Goal: Information Seeking & Learning: Learn about a topic

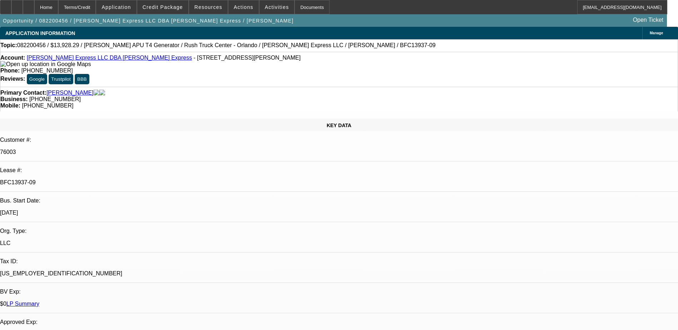
select select "0"
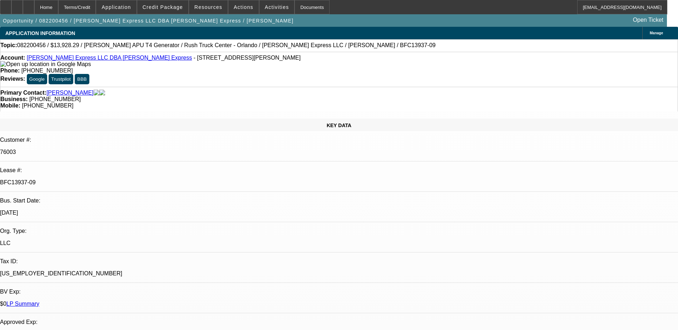
select select "0"
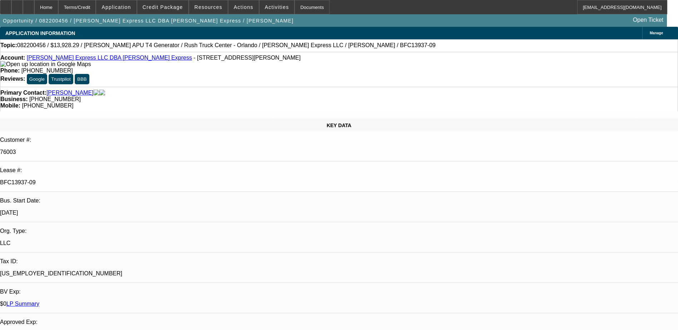
select select "0"
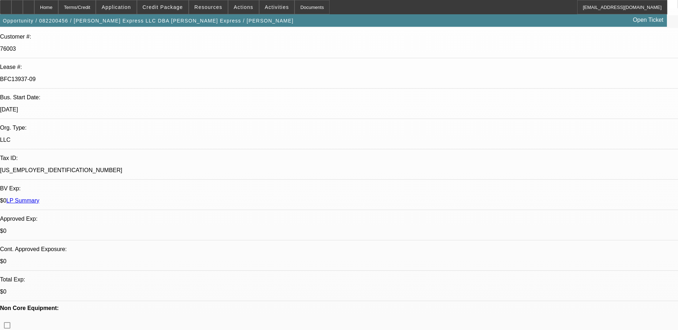
select select "1"
select select "6"
select select "1"
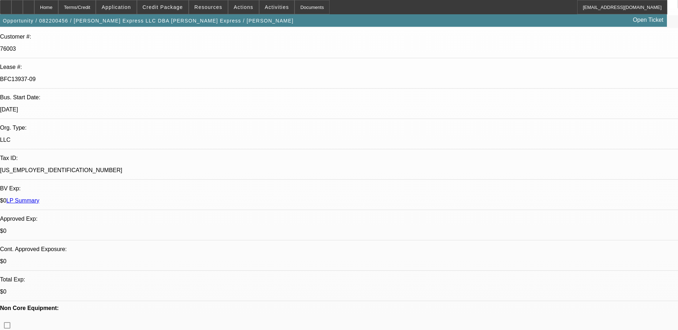
select select "6"
select select "1"
select select "6"
select select "1"
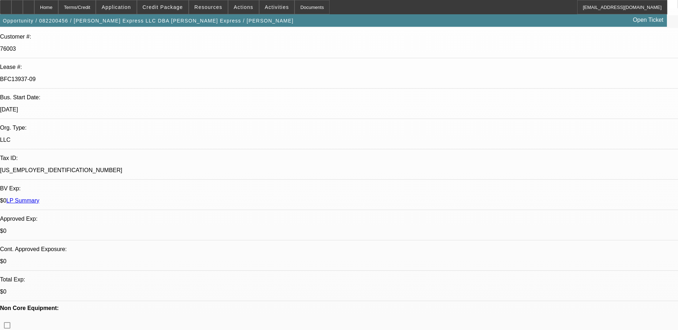
select select "1"
select select "6"
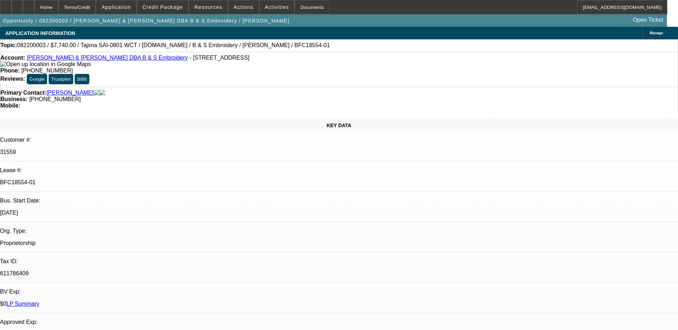
select select "0"
select select "2"
select select "0"
select select "2"
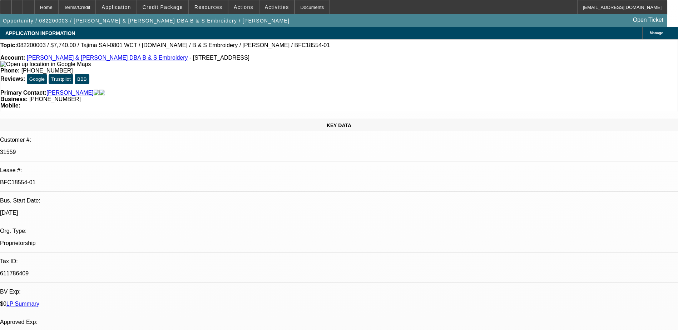
select select "0.1"
select select "0"
select select "2"
select select "0.1"
select select "0"
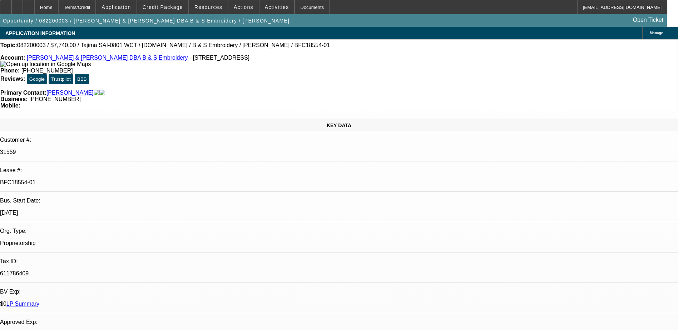
select select "2"
select select "0.1"
select select "1"
select select "2"
select select "6"
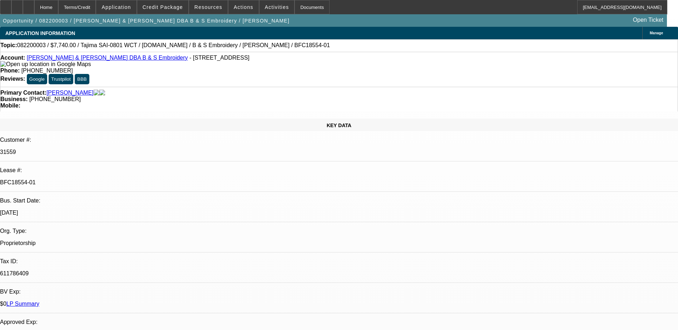
select select "1"
select select "2"
select select "8"
select select "1"
select select "2"
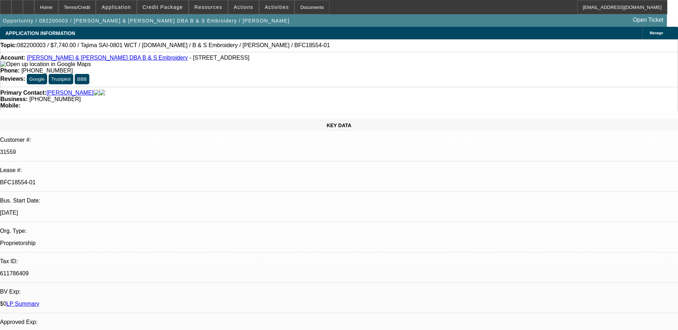
select select "8"
select select "1"
select select "2"
select select "4"
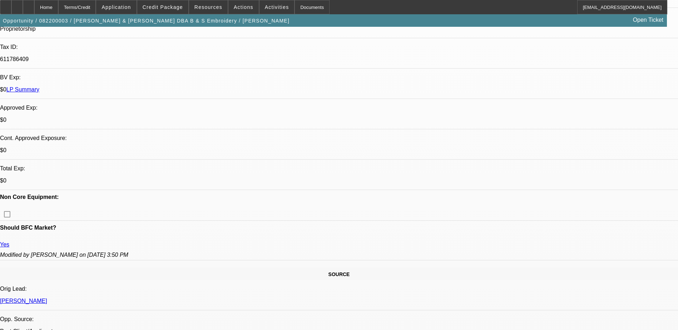
drag, startPoint x: 573, startPoint y: 132, endPoint x: 558, endPoint y: 133, distance: 15.4
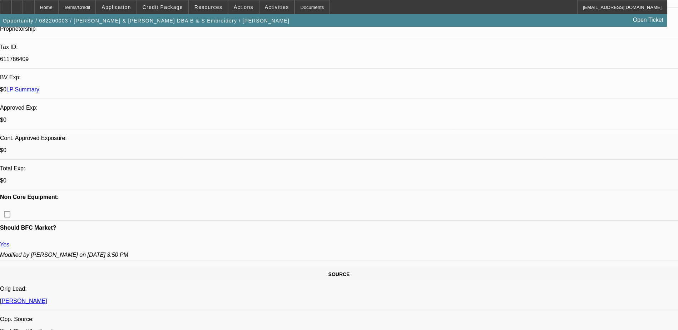
drag, startPoint x: 558, startPoint y: 133, endPoint x: 547, endPoint y: 140, distance: 12.4
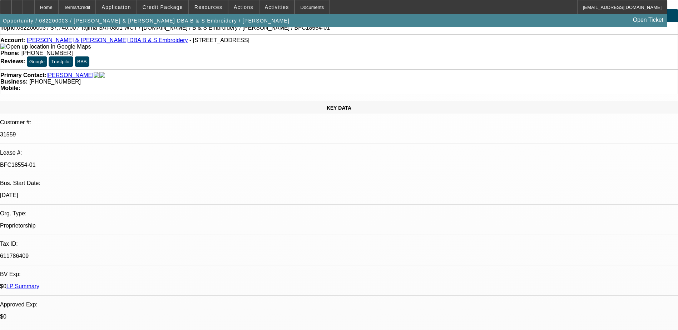
scroll to position [0, 0]
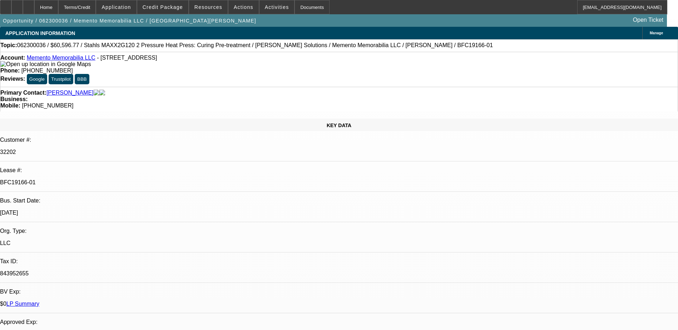
select select "0"
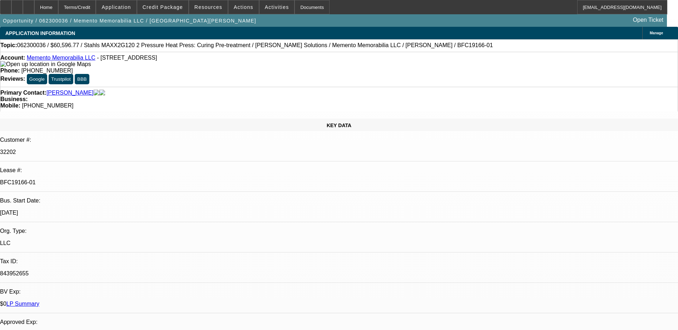
select select "0"
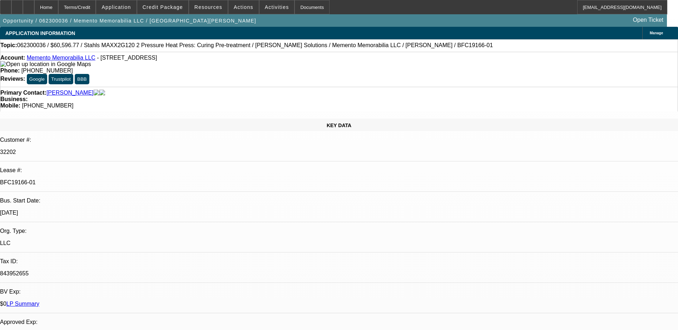
select select "0"
select select "1"
select select "6"
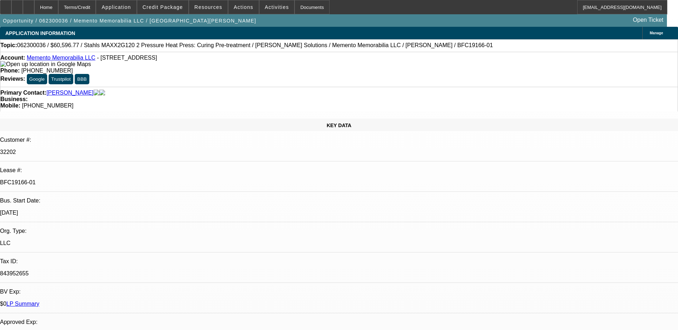
select select "1"
select select "6"
select select "1"
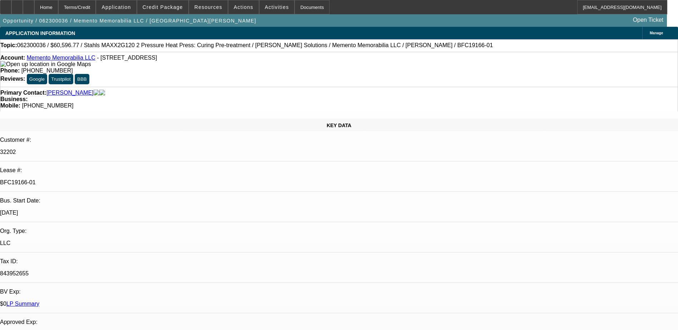
select select "6"
select select "1"
select select "6"
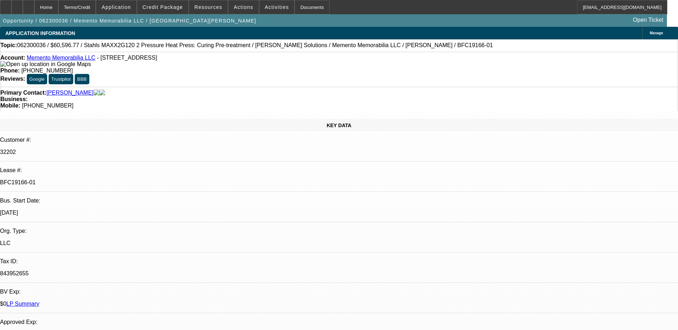
scroll to position [143, 0]
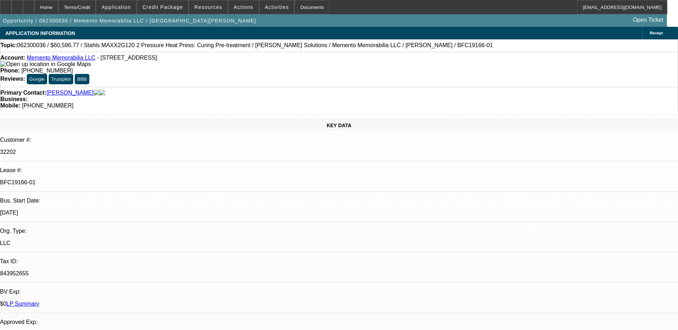
scroll to position [143, 0]
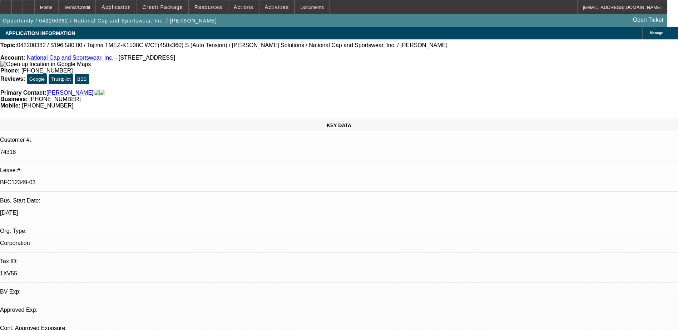
select select "0"
select select "2"
select select "0"
select select "2"
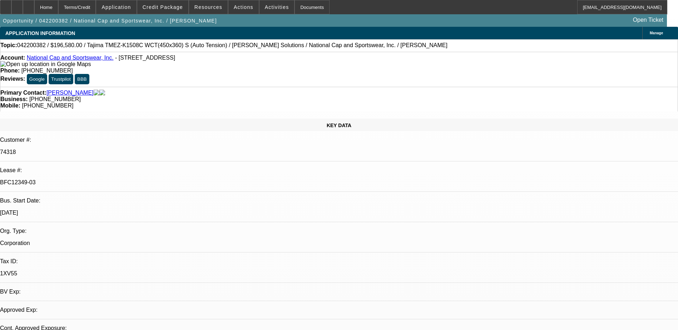
select select "0"
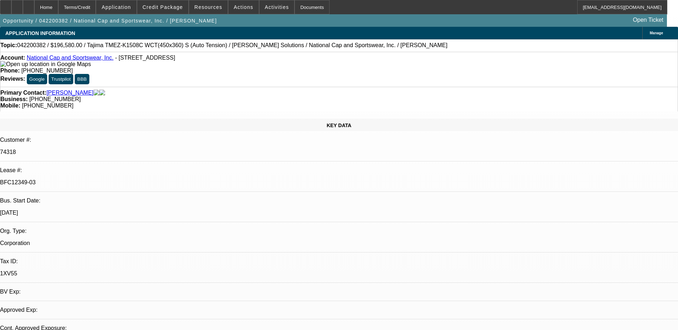
select select "2"
select select "0"
select select "1"
select select "2"
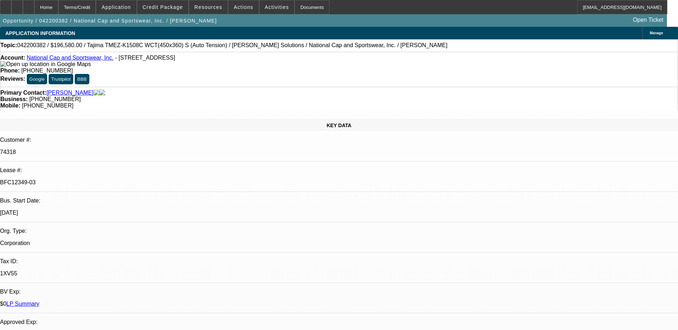
select select "1"
select select "2"
select select "1"
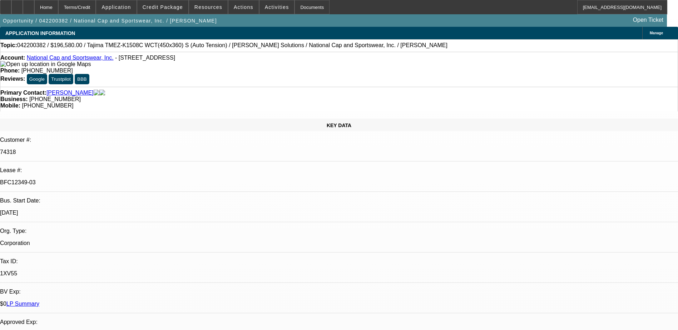
select select "2"
select select "1"
select select "2"
